Goal: Task Accomplishment & Management: Manage account settings

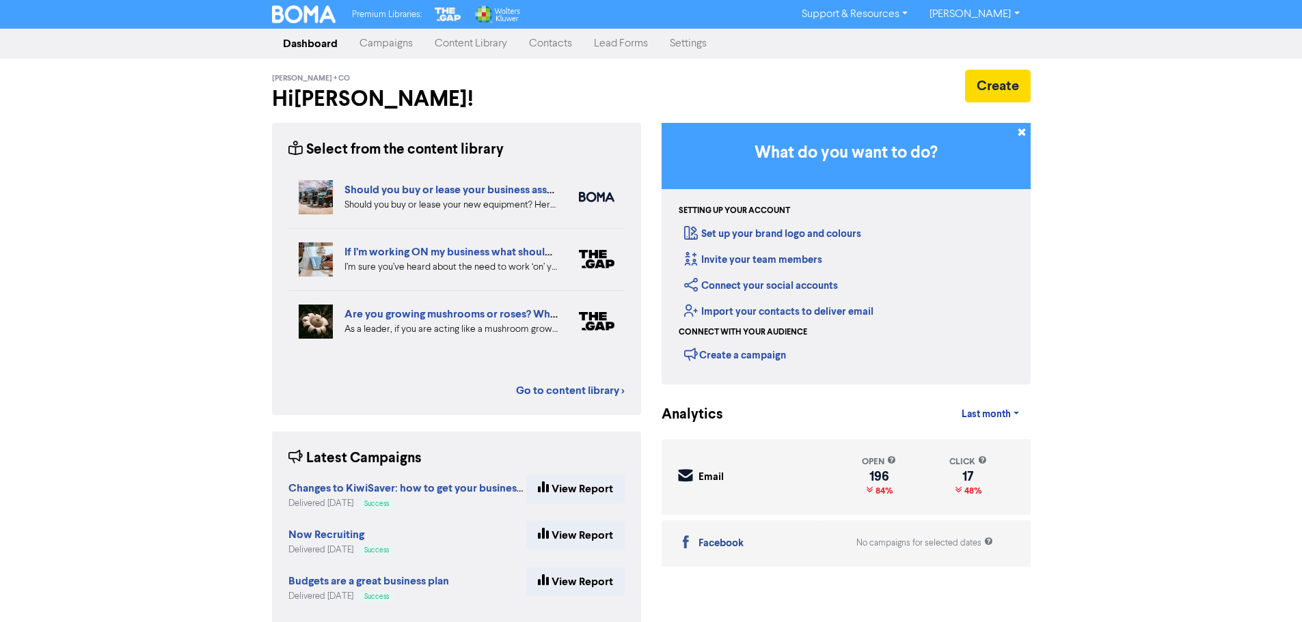
click at [553, 44] on link "Contacts" at bounding box center [550, 43] width 65 height 27
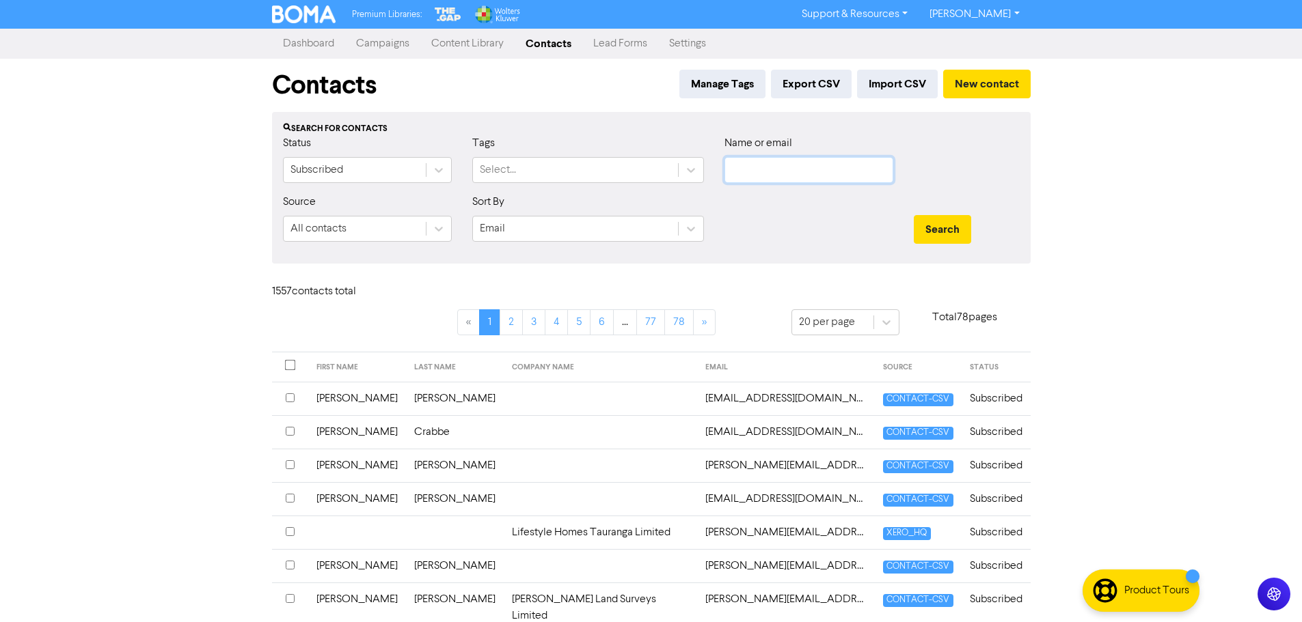
click at [763, 175] on input "text" at bounding box center [808, 170] width 169 height 26
type input "laurel"
click at [914, 215] on button "Search" at bounding box center [942, 229] width 57 height 29
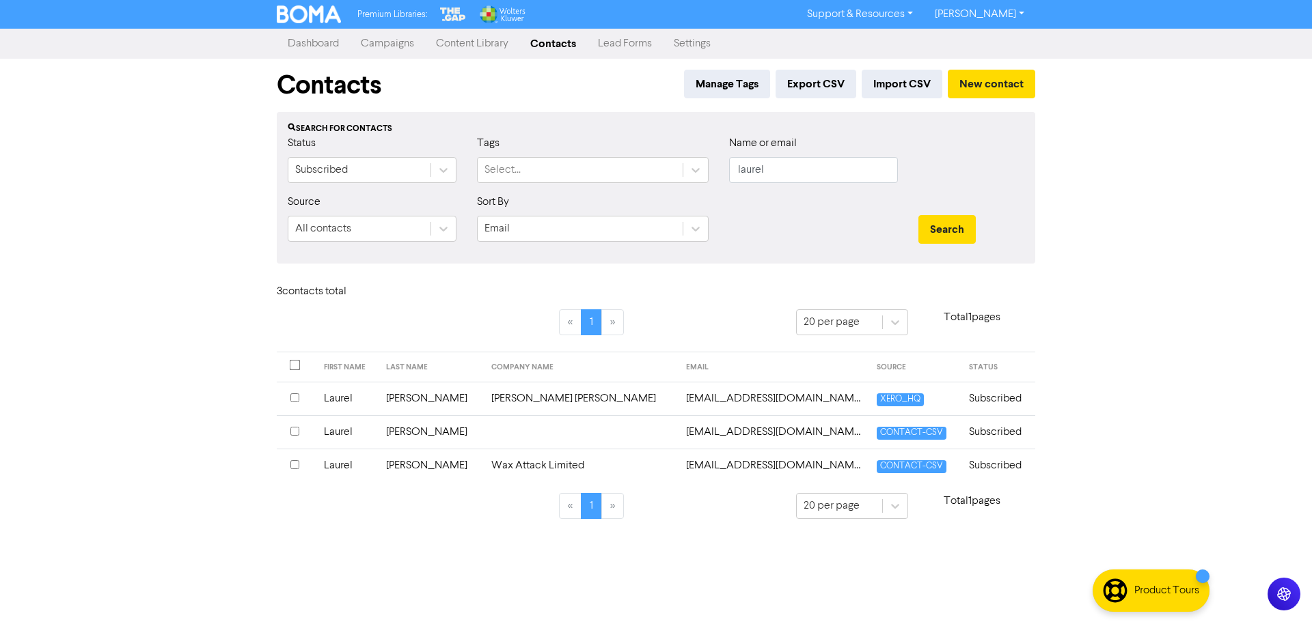
click at [291, 465] on input "checkbox" at bounding box center [294, 465] width 9 height 9
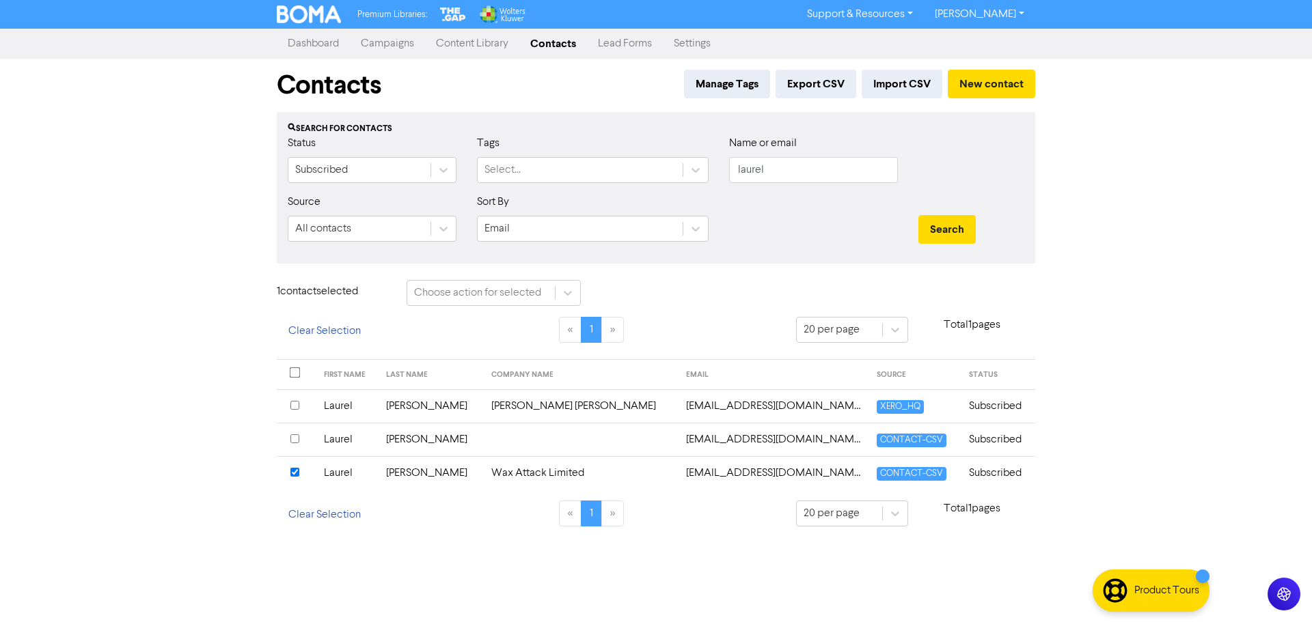
click at [294, 407] on input "checkbox" at bounding box center [294, 405] width 9 height 9
click at [295, 439] on input "checkbox" at bounding box center [294, 439] width 9 height 9
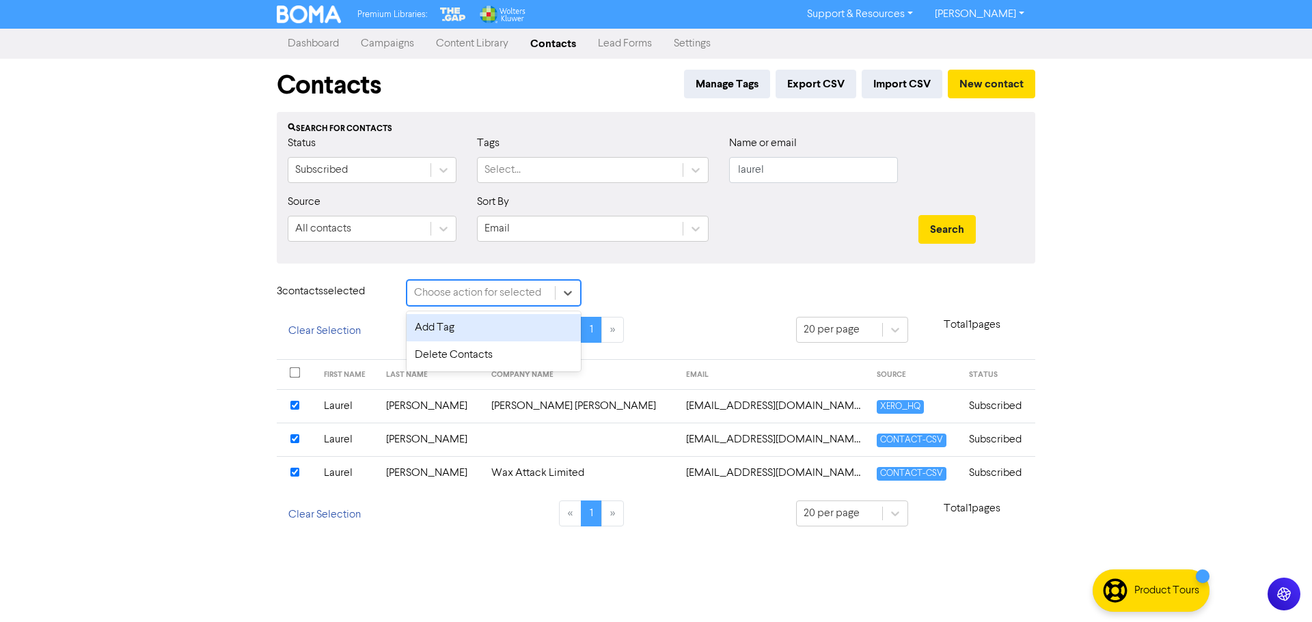
click at [555, 294] on span at bounding box center [555, 293] width 1 height 14
click at [508, 346] on div "Delete Contacts" at bounding box center [494, 355] width 174 height 27
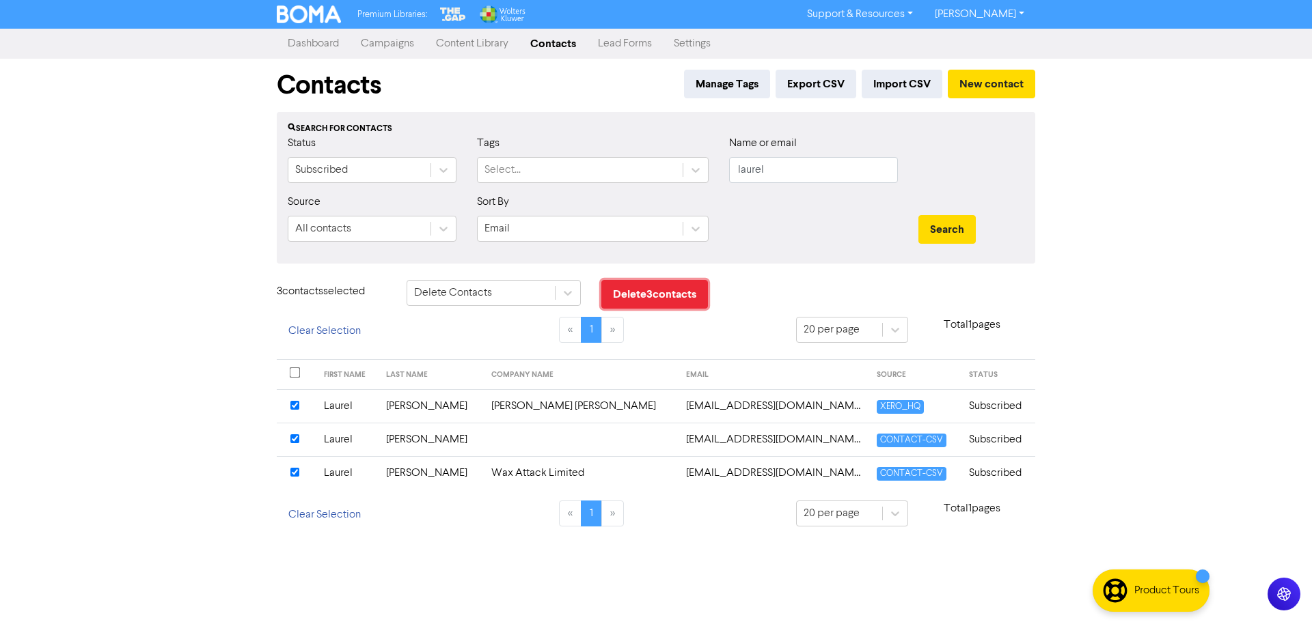
click at [688, 301] on button "Delete 3 contact s" at bounding box center [654, 294] width 107 height 29
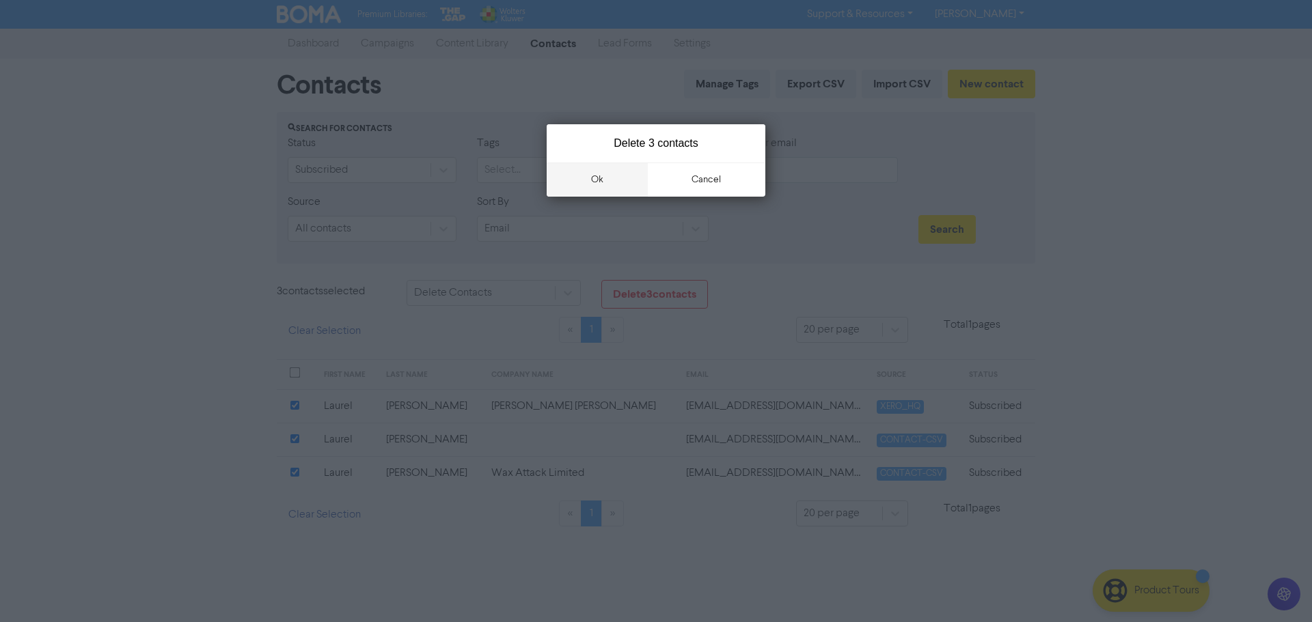
click at [605, 192] on button "ok" at bounding box center [597, 180] width 101 height 34
